Goal: Task Accomplishment & Management: Use online tool/utility

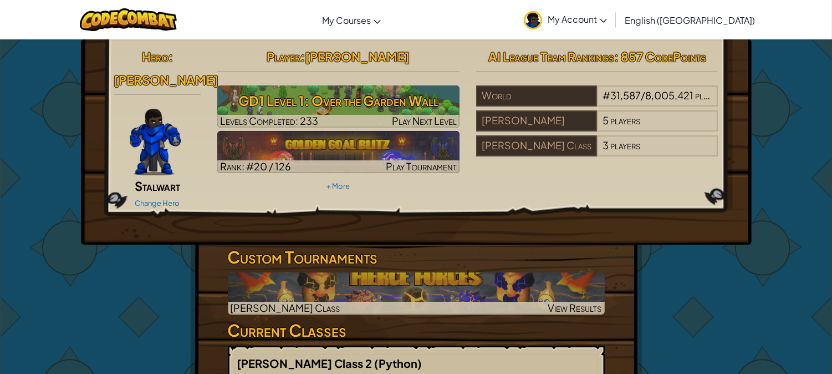
drag, startPoint x: 469, startPoint y: 209, endPoint x: 0, endPoint y: 397, distance: 505.4
drag, startPoint x: 0, startPoint y: 397, endPoint x: 643, endPoint y: 251, distance: 659.5
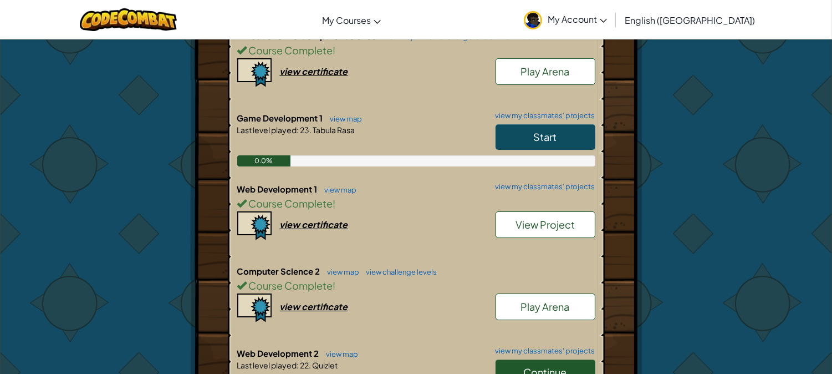
scroll to position [431, 0]
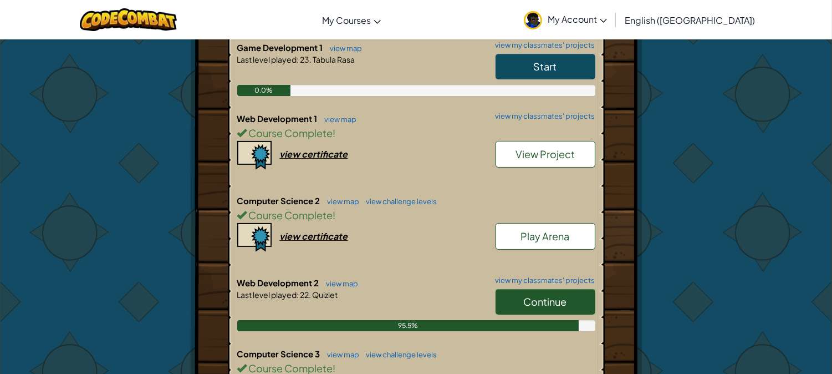
click at [573, 289] on link "Continue" at bounding box center [546, 301] width 100 height 25
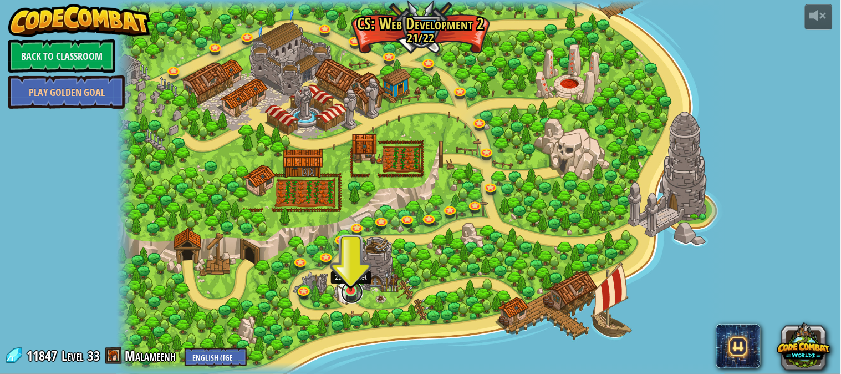
click at [342, 294] on link at bounding box center [352, 292] width 22 height 22
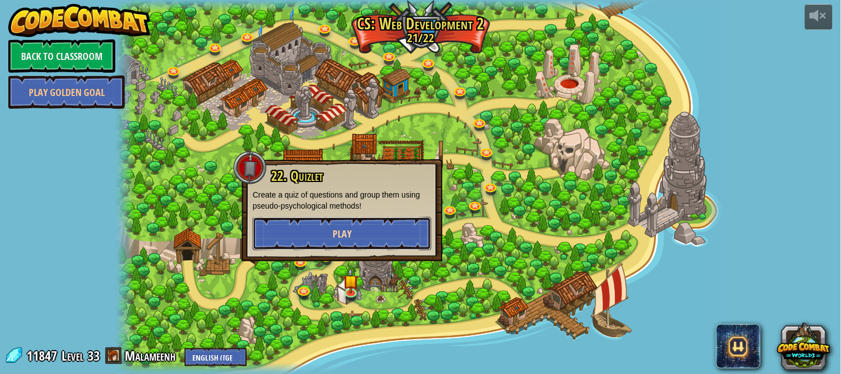
click at [391, 242] on button "Play" at bounding box center [342, 233] width 178 height 33
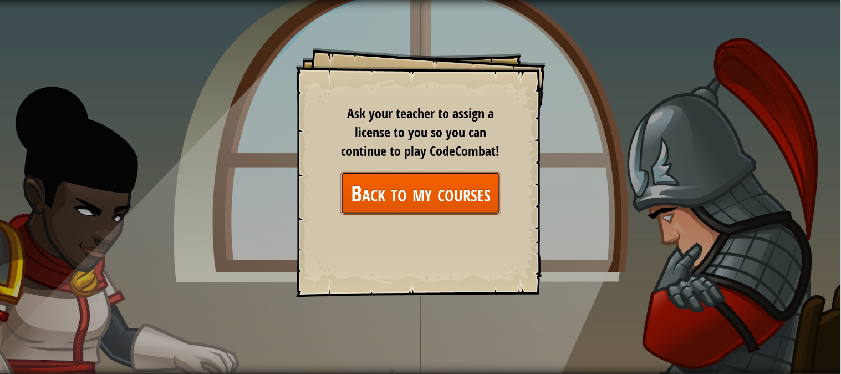
click at [425, 188] on link "Back to my courses" at bounding box center [420, 193] width 161 height 43
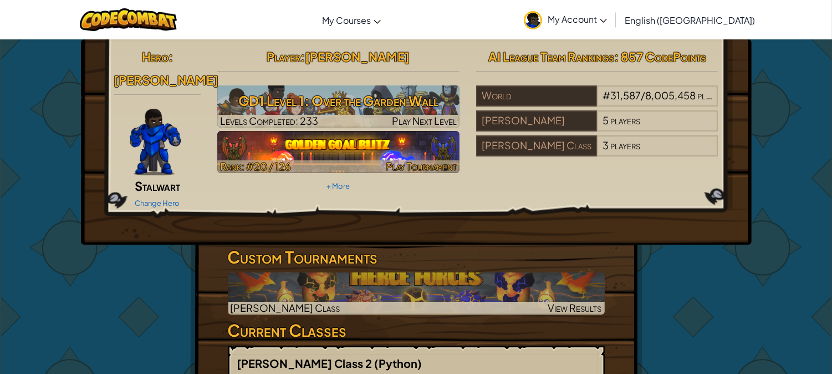
click at [358, 142] on img at bounding box center [338, 152] width 242 height 42
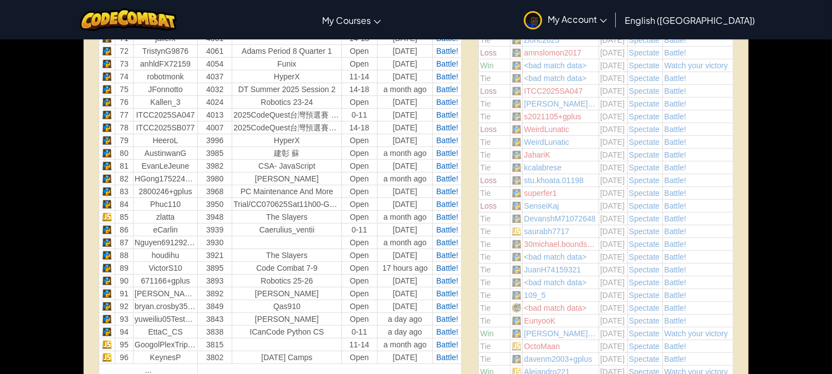
scroll to position [1562, 0]
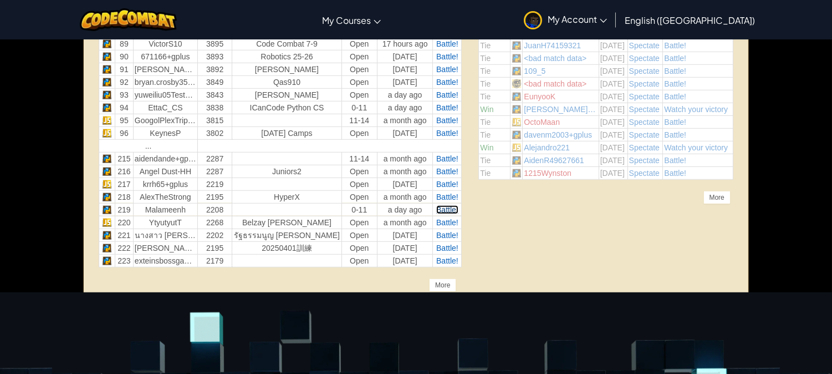
click at [447, 212] on span "Battle!" at bounding box center [447, 209] width 22 height 9
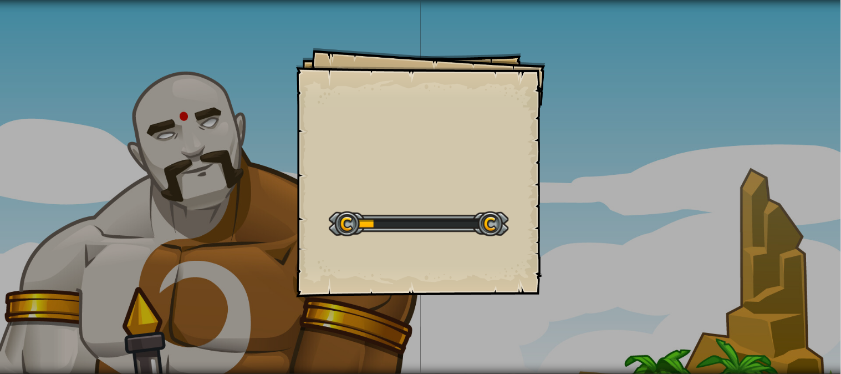
click at [496, 156] on div "Goals Start Level Error loading from server. Try refreshing the page. You'll ne…" at bounding box center [420, 172] width 249 height 249
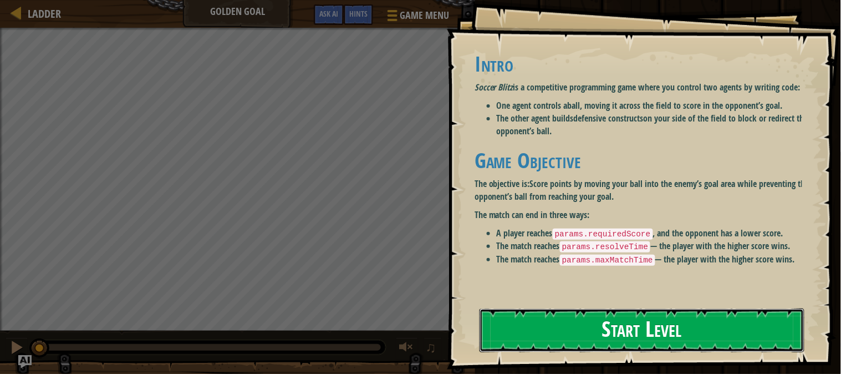
click at [658, 314] on button "Start Level" at bounding box center [641, 330] width 325 height 44
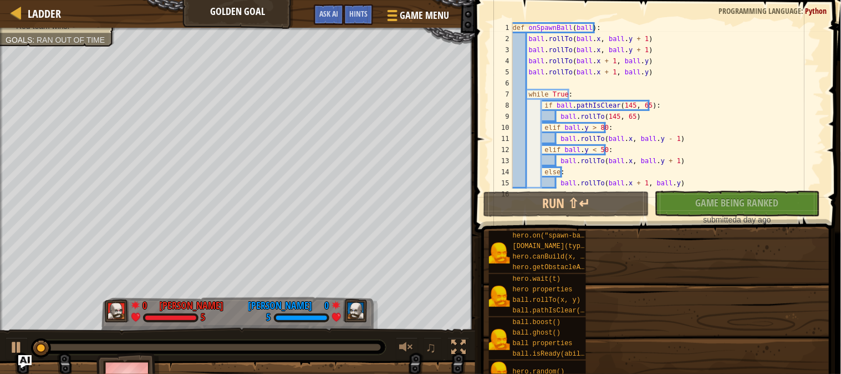
click at [660, 318] on div "hero.on("spawn-ball", f) [DOMAIN_NAME](type, x, y) hero.canBuild(x, y) hero.get…" at bounding box center [660, 306] width 345 height 152
